Goal: Obtain resource: Obtain resource

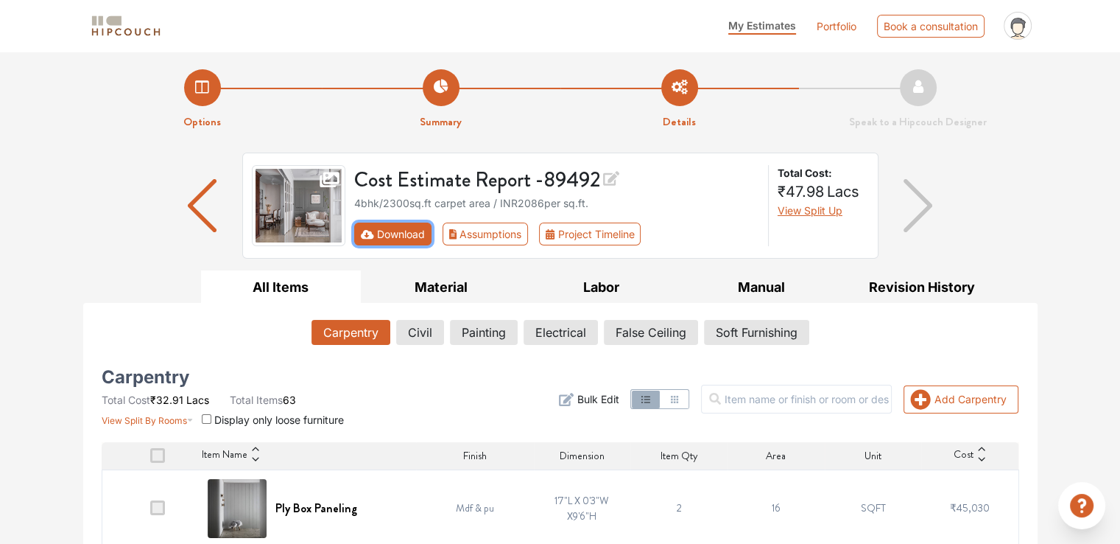
click at [404, 229] on button "Download" at bounding box center [392, 233] width 77 height 23
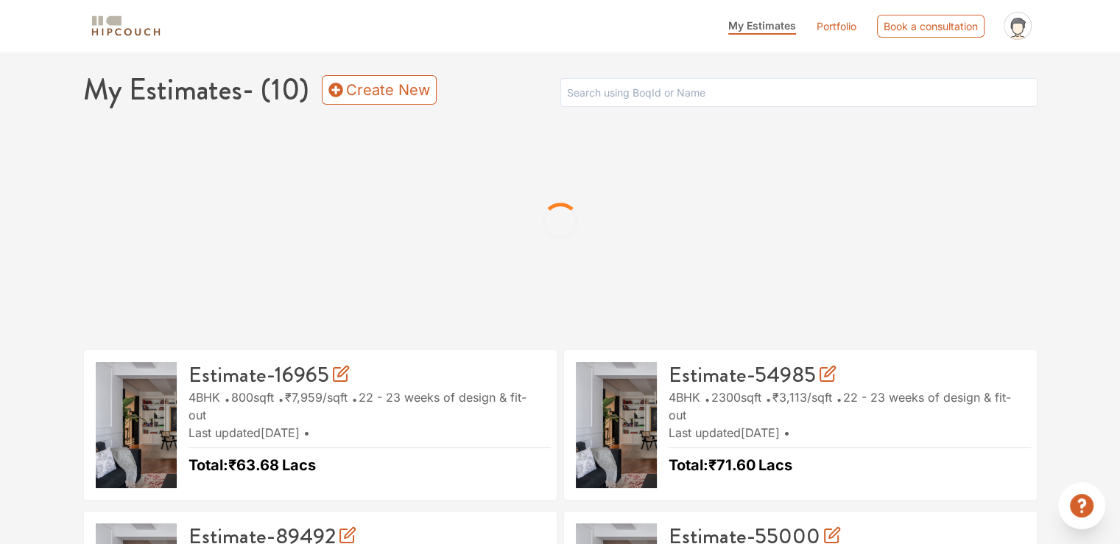
click at [404, 229] on div at bounding box center [560, 221] width 955 height 221
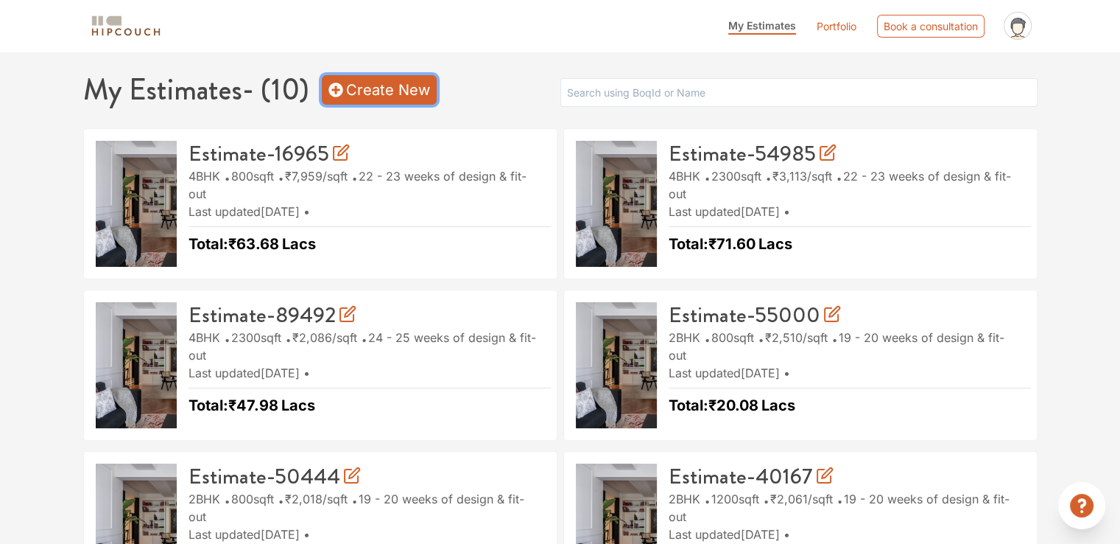
click at [381, 94] on link "Create New" at bounding box center [379, 89] width 115 height 29
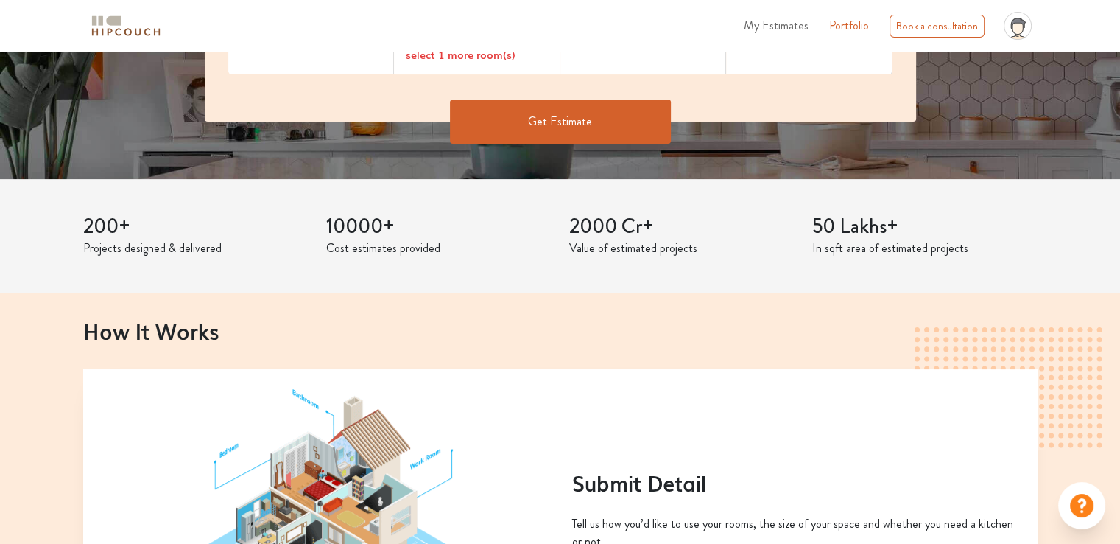
scroll to position [295, 0]
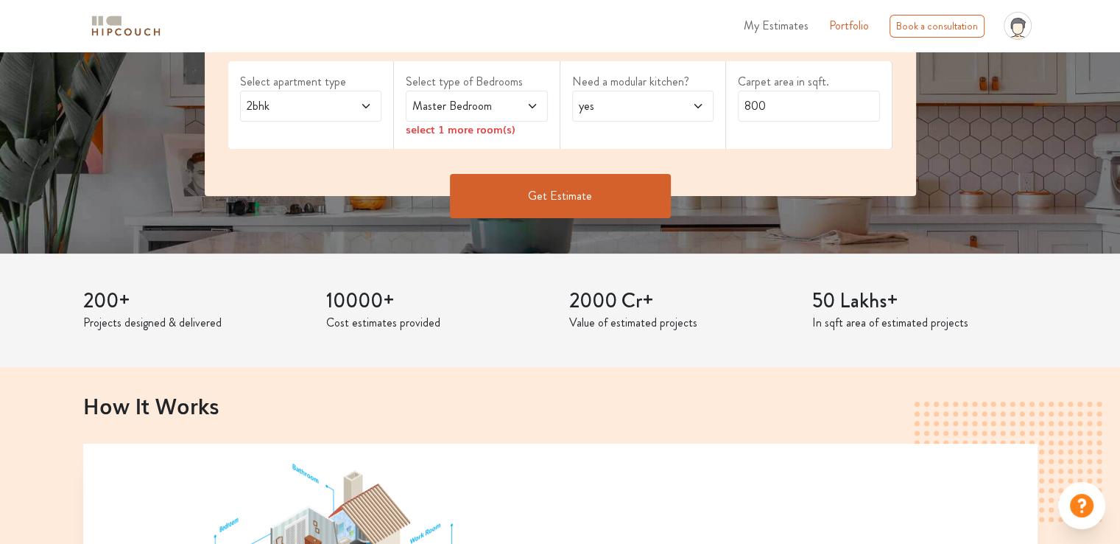
click at [371, 105] on icon at bounding box center [366, 106] width 12 height 12
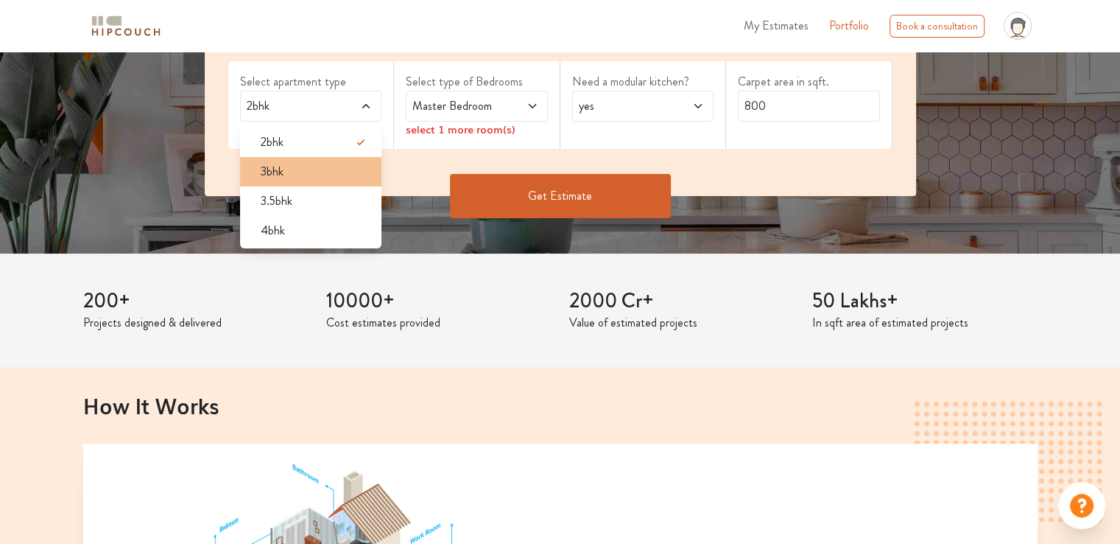
click at [312, 170] on div "3bhk" at bounding box center [315, 172] width 133 height 18
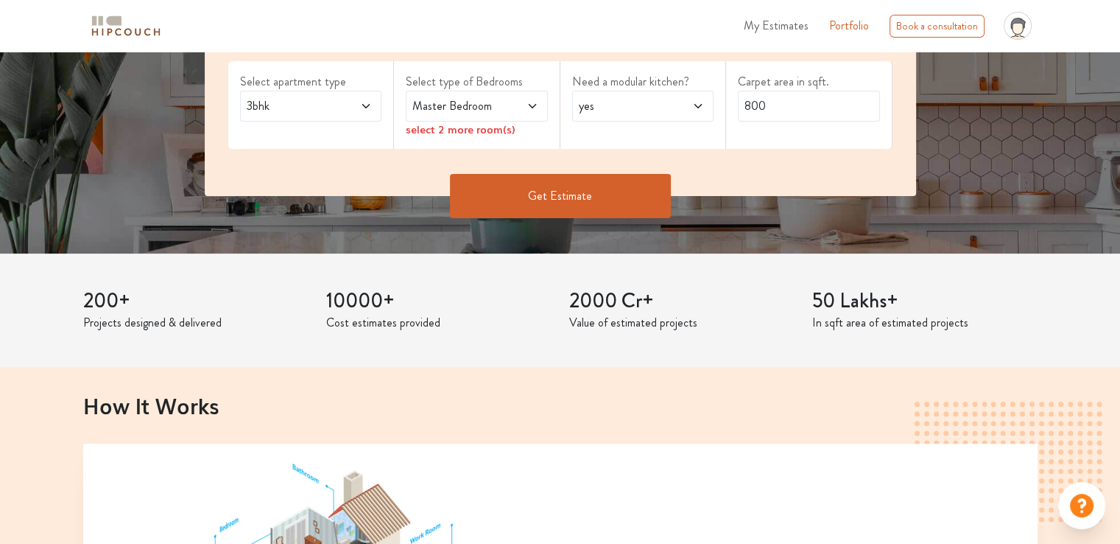
click at [495, 95] on div "Master Bedroom" at bounding box center [477, 106] width 142 height 31
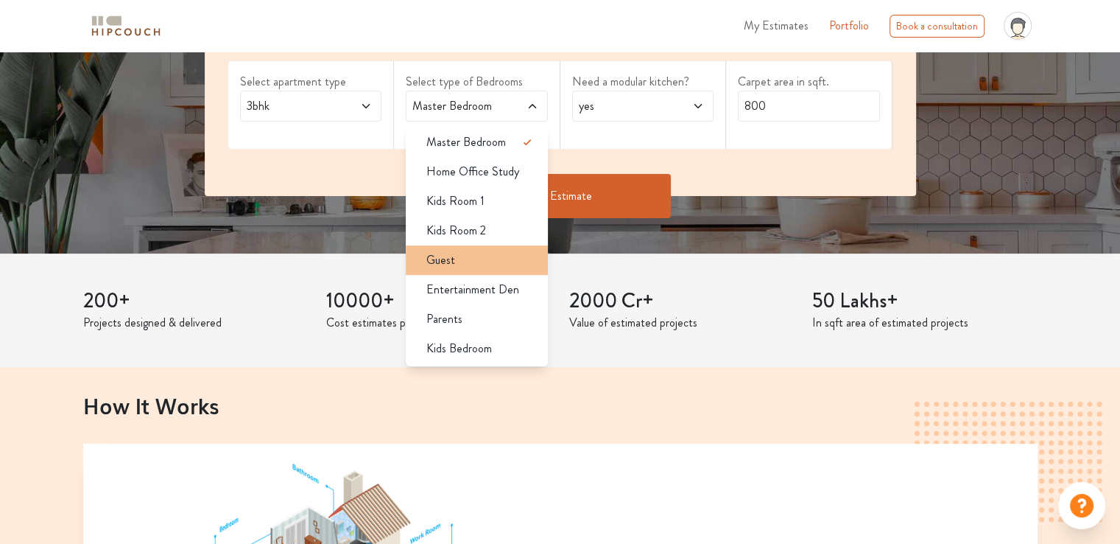
click at [468, 263] on div "Guest" at bounding box center [481, 260] width 133 height 18
click at [486, 108] on span "Master Bedroom,Guest" at bounding box center [458, 106] width 97 height 18
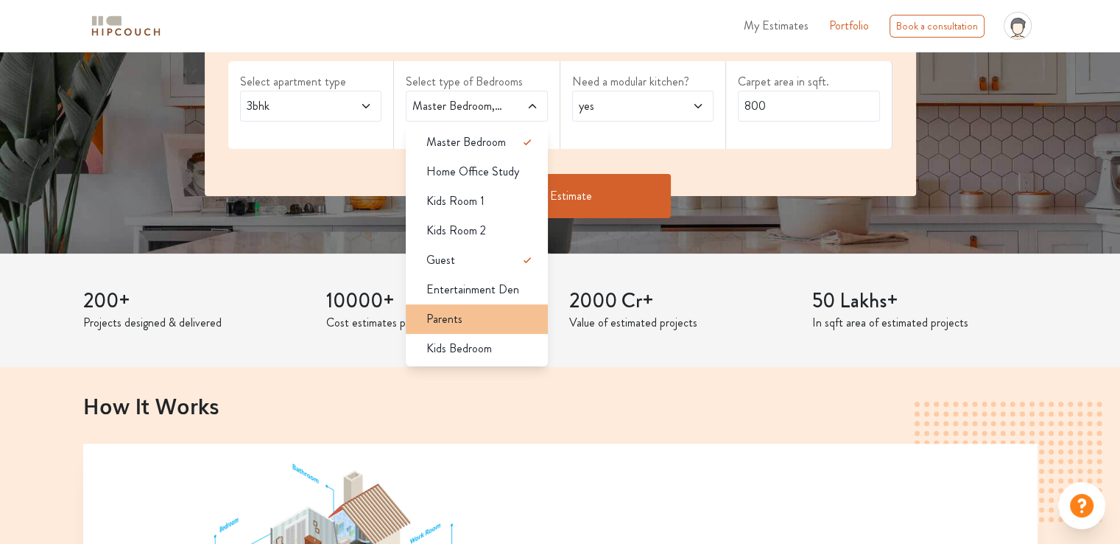
click at [483, 321] on div "Parents" at bounding box center [481, 319] width 133 height 18
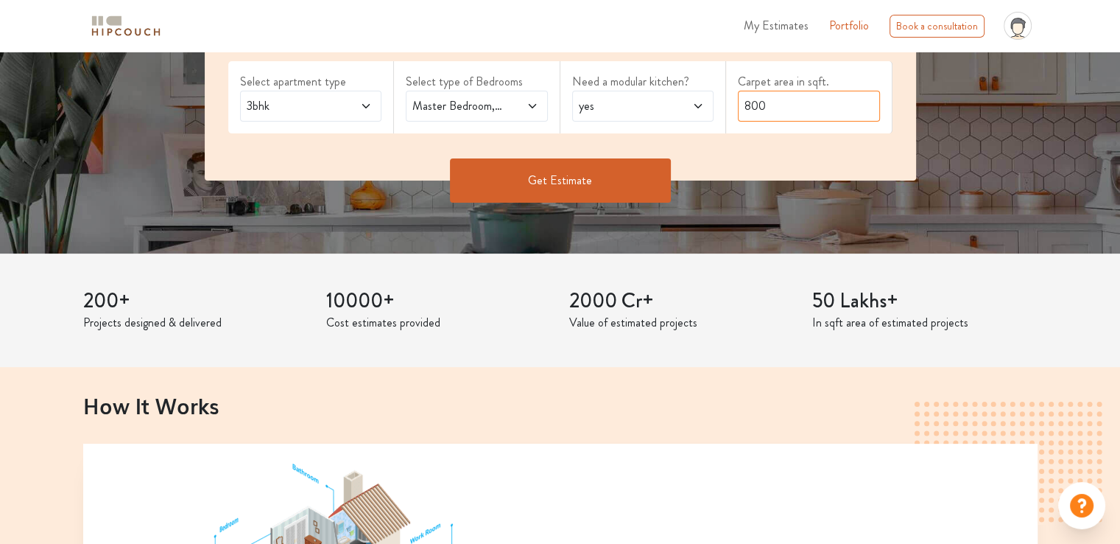
drag, startPoint x: 791, startPoint y: 110, endPoint x: 325, endPoint y: 464, distance: 585.7
click at [701, 119] on div "Select apartment type 3bhk Select type of Bedrooms Master Bedroom,Guest,Parents…" at bounding box center [561, 103] width 712 height 155
type input "1810"
click at [600, 182] on button "Get Estimate" at bounding box center [560, 180] width 221 height 44
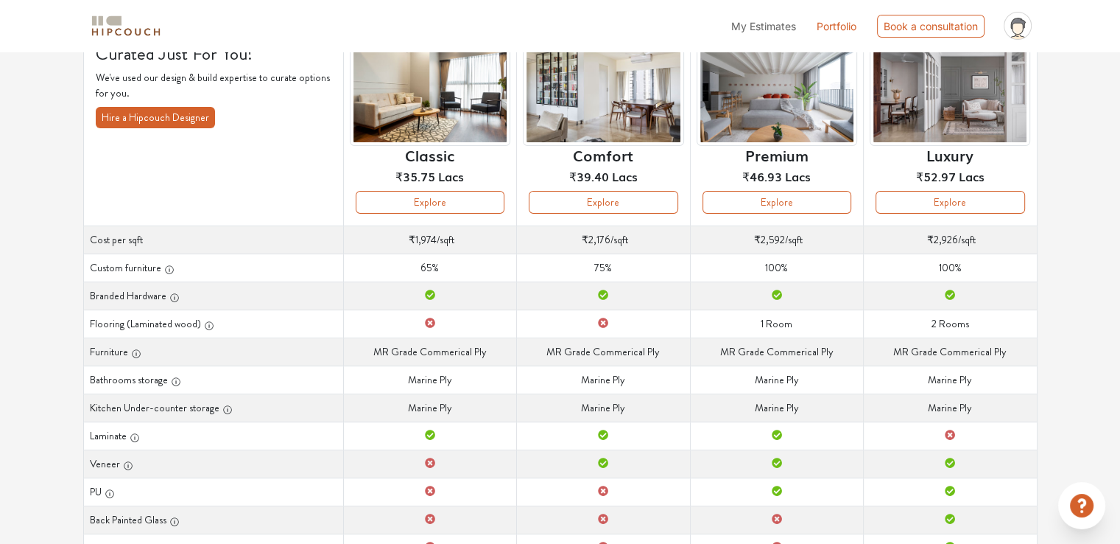
scroll to position [147, 0]
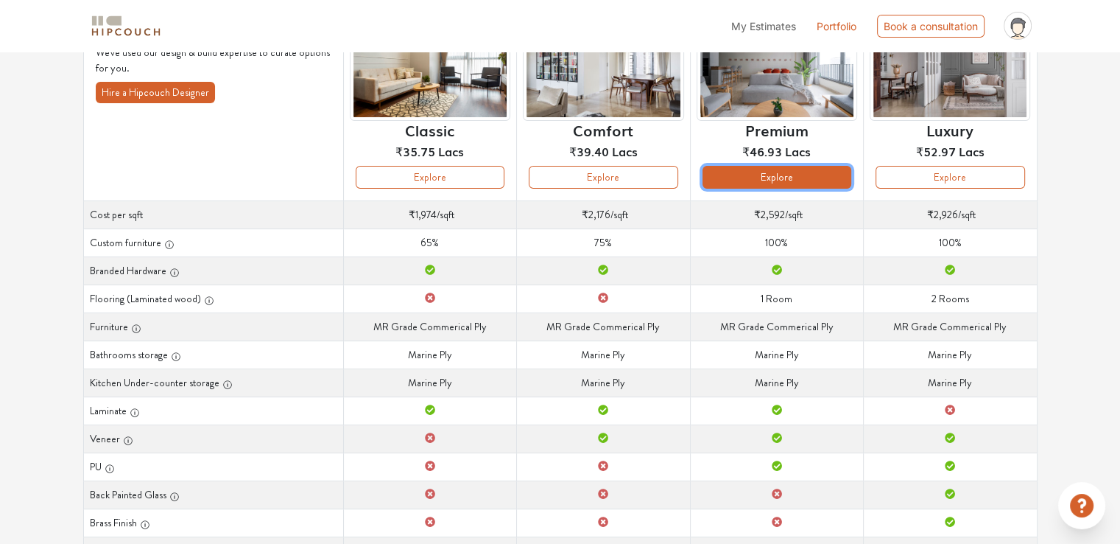
click at [774, 175] on button "Explore" at bounding box center [777, 177] width 149 height 23
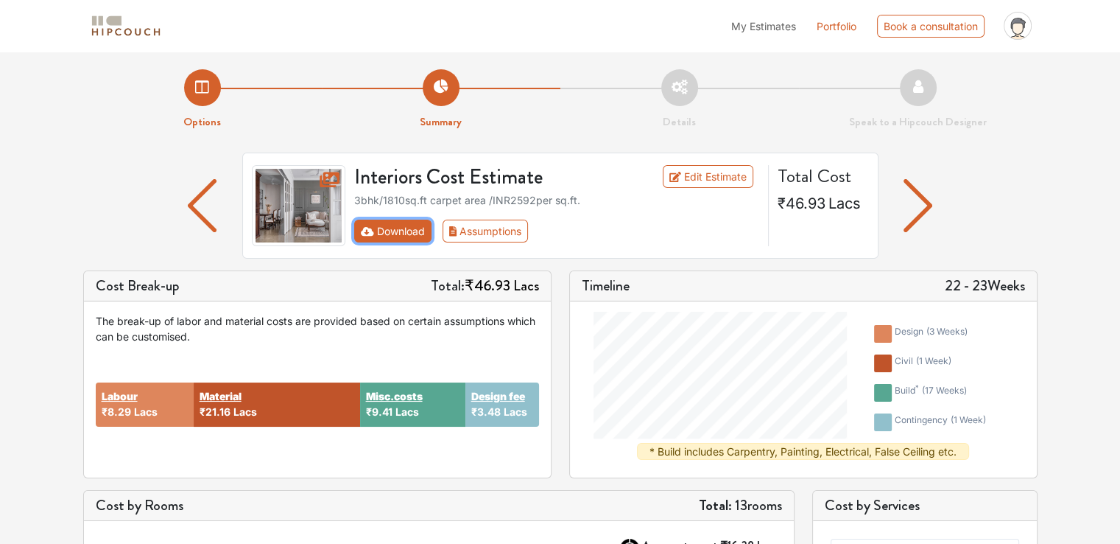
click at [390, 231] on button "Download" at bounding box center [392, 231] width 77 height 23
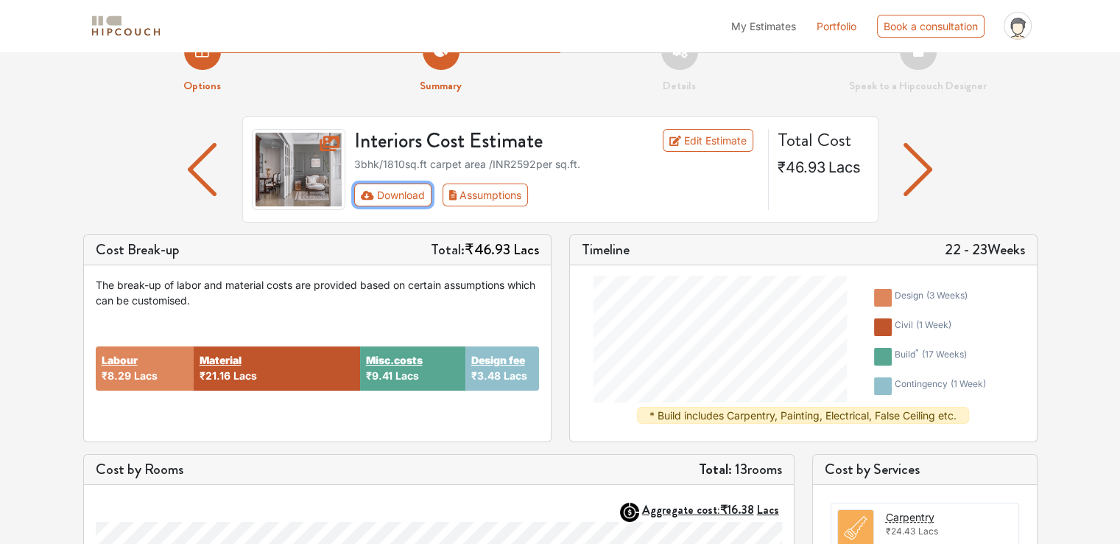
scroll to position [31, 0]
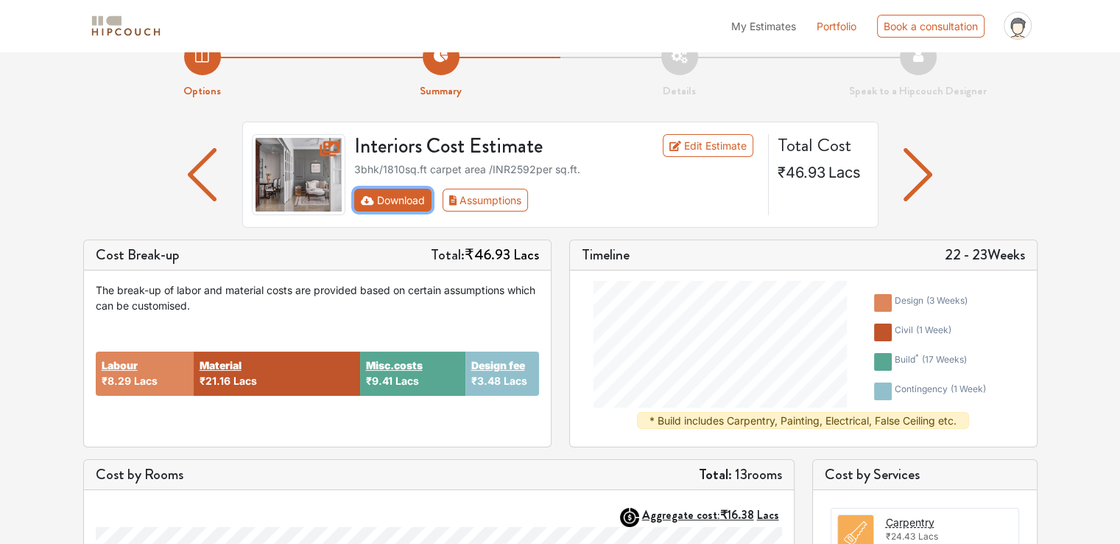
click at [383, 198] on button "Download" at bounding box center [392, 200] width 77 height 23
click at [383, 200] on button "Download" at bounding box center [392, 200] width 77 height 23
click at [476, 204] on button "Assumptions" at bounding box center [486, 200] width 86 height 23
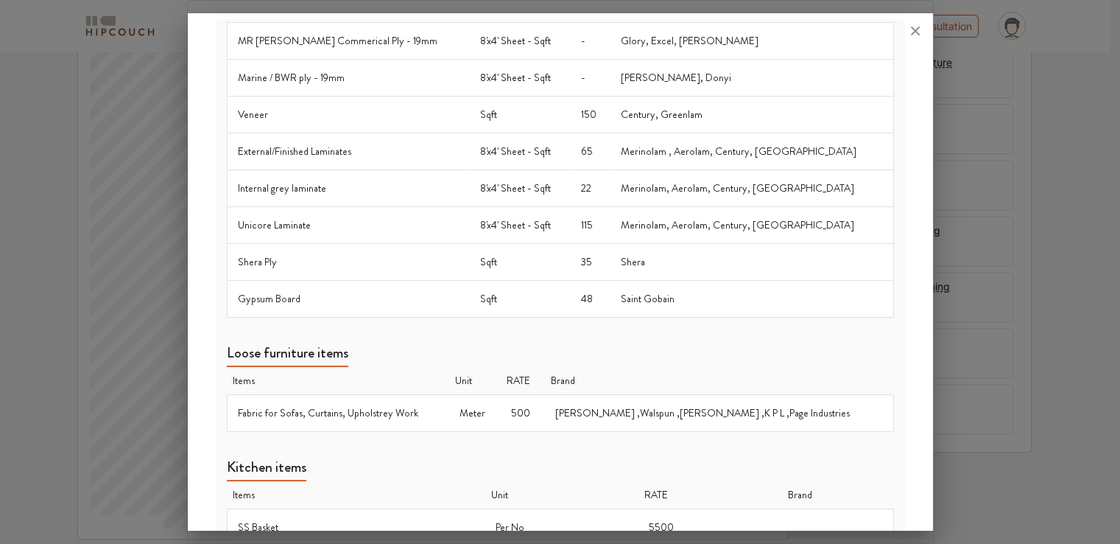
scroll to position [925, 0]
